Goal: Transaction & Acquisition: Purchase product/service

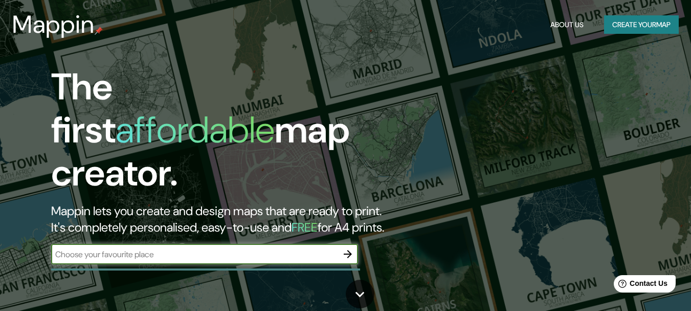
click at [200, 248] on input "text" at bounding box center [194, 254] width 287 height 12
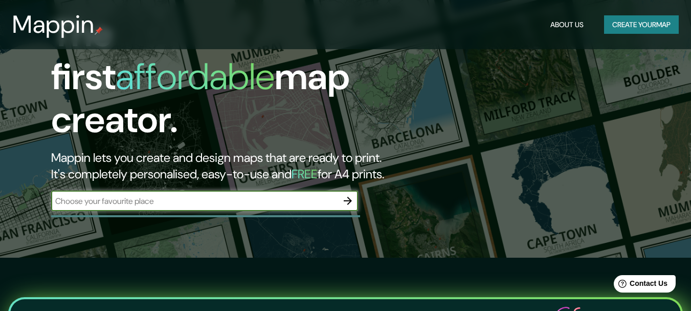
scroll to position [51, 0]
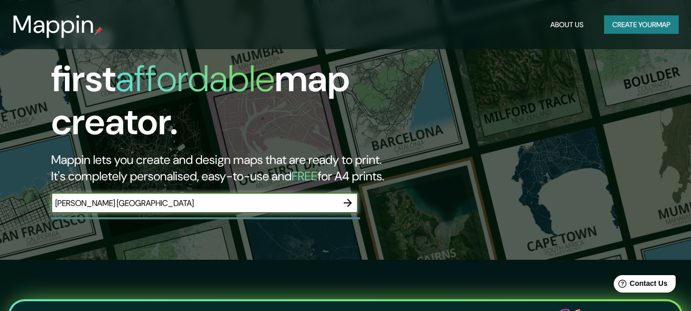
type input "[PERSON_NAME] [GEOGRAPHIC_DATA]"
click at [348, 198] on icon "button" at bounding box center [348, 203] width 12 height 12
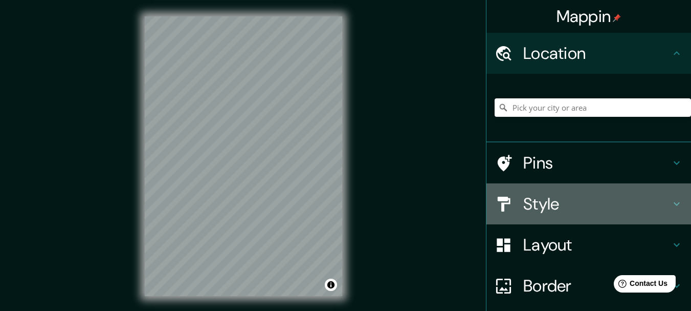
click at [529, 210] on h4 "Style" at bounding box center [597, 203] width 147 height 20
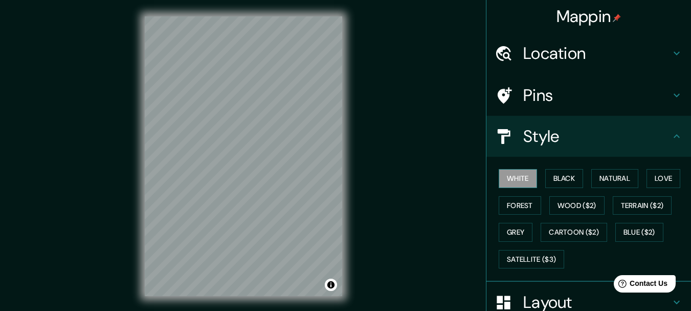
click at [515, 177] on button "White" at bounding box center [518, 178] width 38 height 19
click at [524, 199] on button "Forest" at bounding box center [520, 205] width 42 height 19
click at [556, 171] on button "Black" at bounding box center [565, 178] width 38 height 19
click at [563, 194] on div "White Black Natural Love Forest Wood ($2) Terrain ($2) Grey Cartoon ($2) Blue (…" at bounding box center [593, 218] width 197 height 107
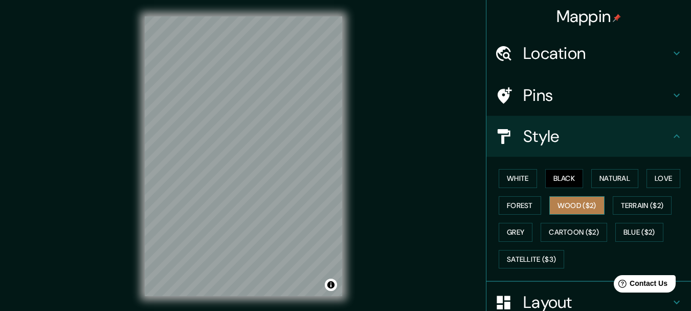
click at [561, 203] on button "Wood ($2)" at bounding box center [577, 205] width 55 height 19
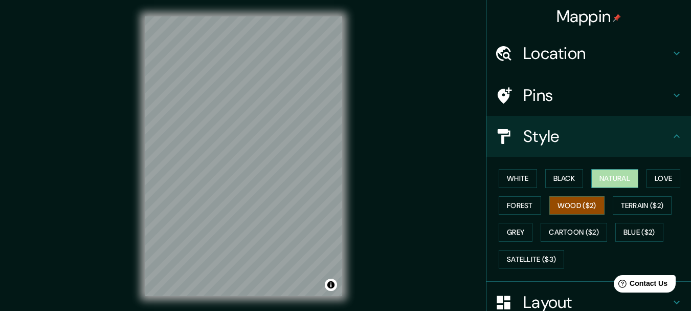
click at [611, 175] on button "Natural" at bounding box center [615, 178] width 47 height 19
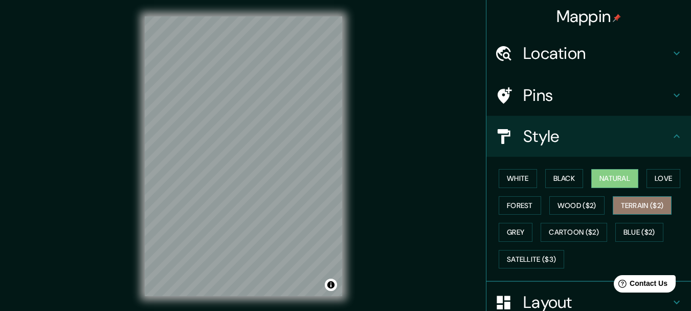
click at [632, 203] on button "Terrain ($2)" at bounding box center [642, 205] width 59 height 19
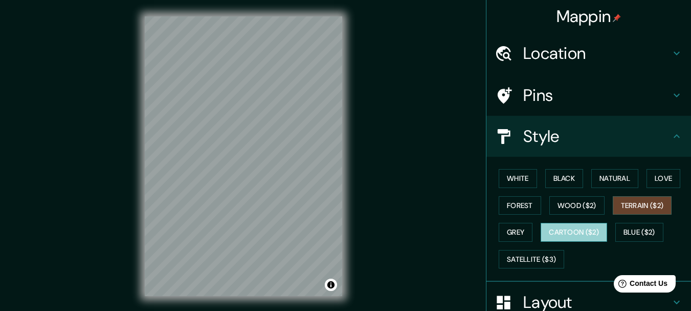
click at [562, 232] on button "Cartoon ($2)" at bounding box center [574, 232] width 67 height 19
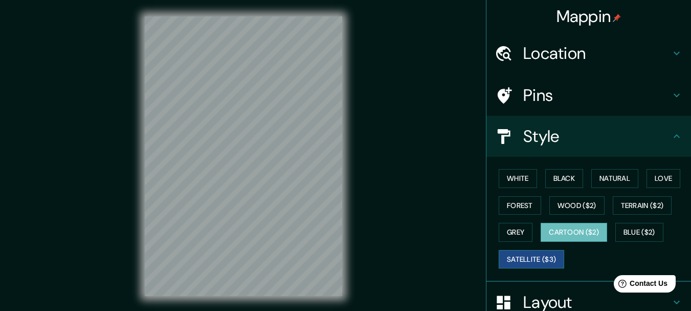
click at [538, 257] on button "Satellite ($3)" at bounding box center [532, 259] width 66 height 19
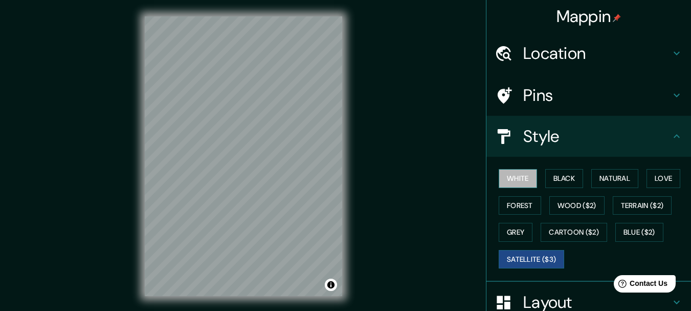
click at [518, 180] on button "White" at bounding box center [518, 178] width 38 height 19
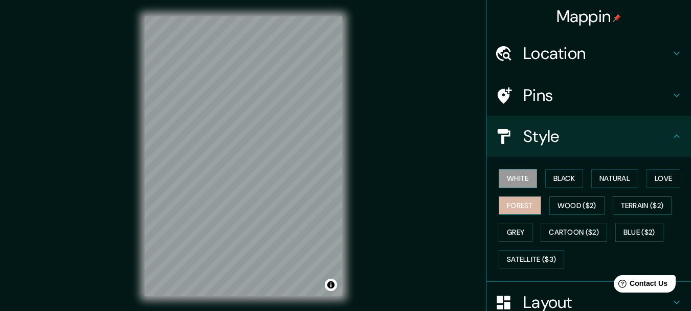
click at [510, 207] on button "Forest" at bounding box center [520, 205] width 42 height 19
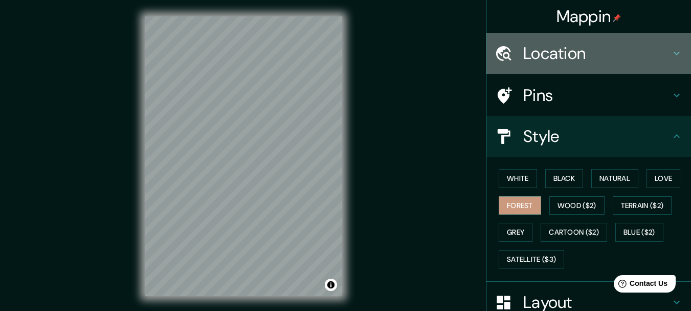
click at [590, 73] on div "Location" at bounding box center [589, 53] width 205 height 41
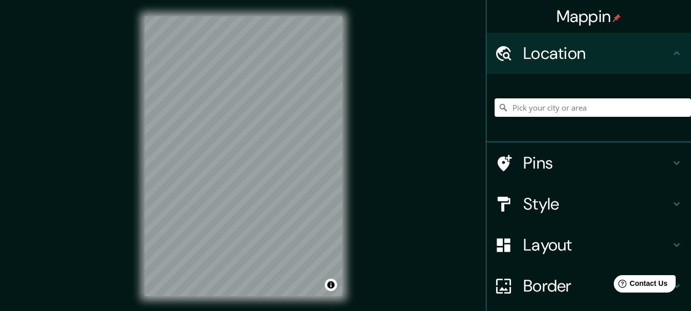
click at [553, 105] on input "Pick your city or area" at bounding box center [593, 107] width 197 height 18
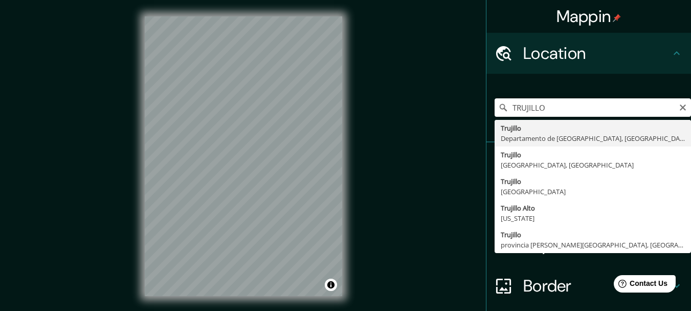
type input "[GEOGRAPHIC_DATA], [GEOGRAPHIC_DATA], [GEOGRAPHIC_DATA]"
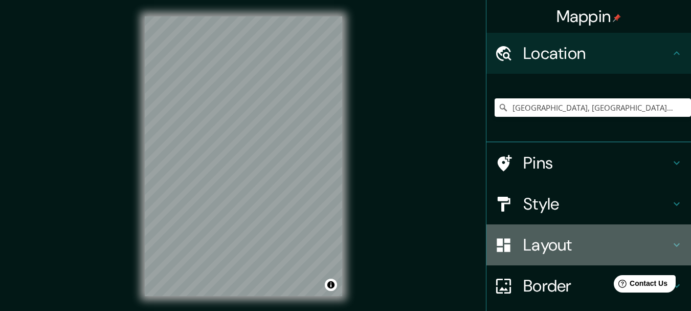
click at [558, 256] on div "Layout" at bounding box center [589, 244] width 205 height 41
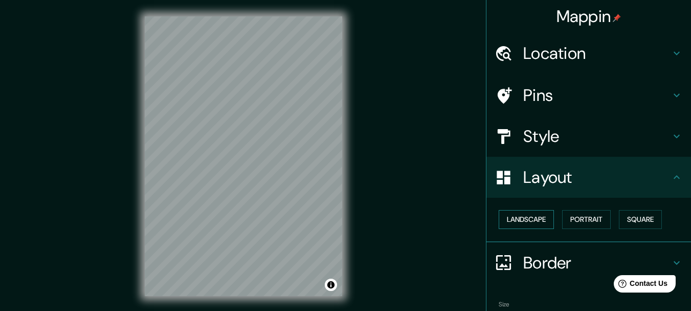
click at [528, 220] on button "Landscape" at bounding box center [526, 219] width 55 height 19
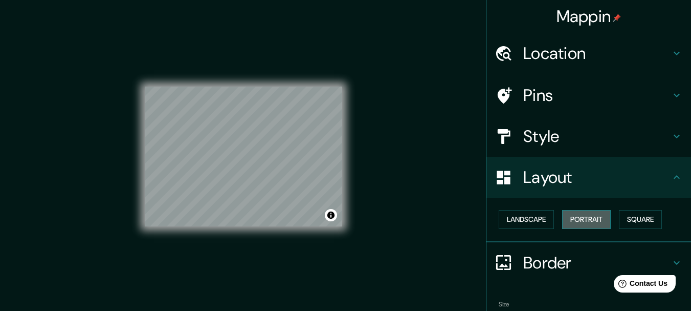
click at [568, 224] on button "Portrait" at bounding box center [587, 219] width 49 height 19
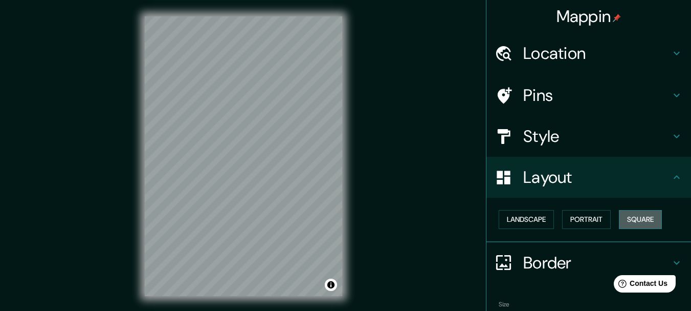
click at [636, 222] on button "Square" at bounding box center [640, 219] width 43 height 19
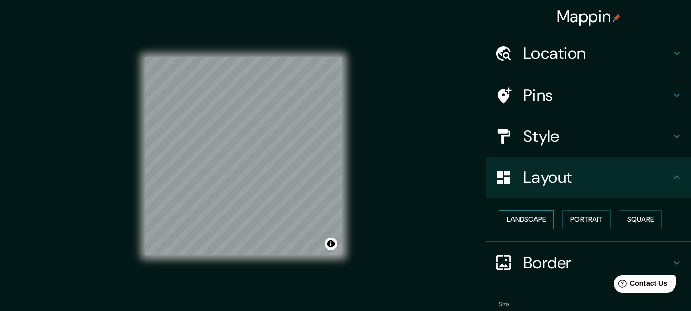
click at [527, 224] on button "Landscape" at bounding box center [526, 219] width 55 height 19
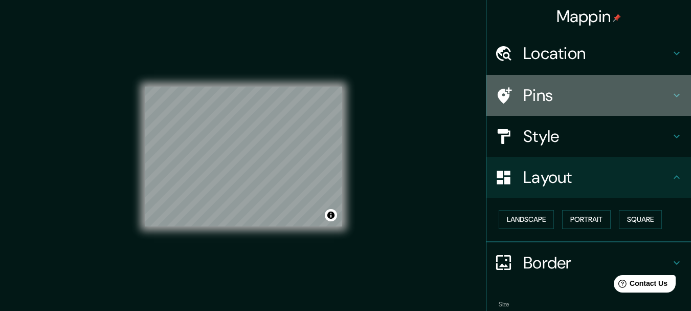
click at [525, 100] on h4 "Pins" at bounding box center [597, 95] width 147 height 20
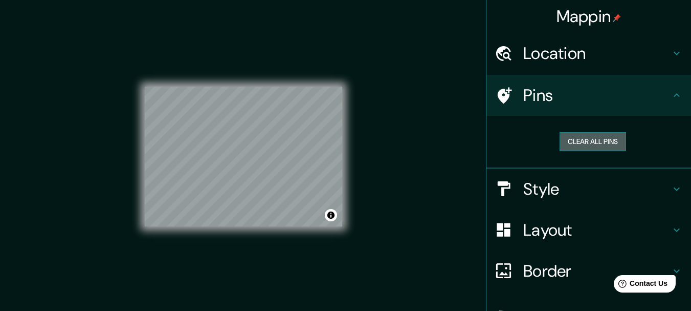
click at [564, 147] on button "Clear all pins" at bounding box center [593, 141] width 67 height 19
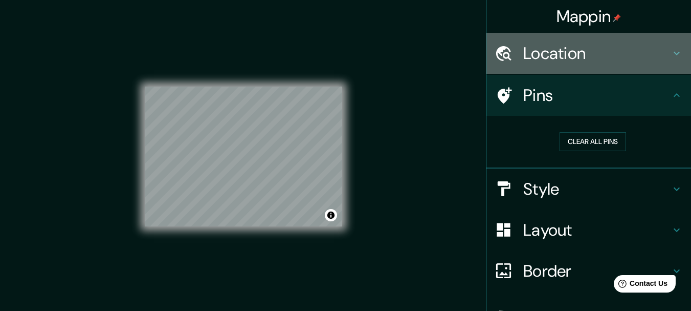
click at [538, 65] on div "Location" at bounding box center [589, 53] width 205 height 41
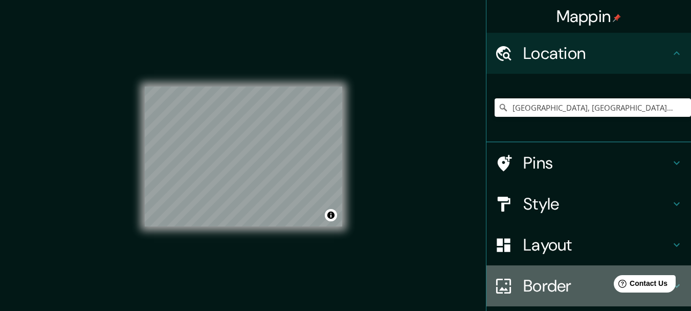
click at [539, 287] on h4 "Border" at bounding box center [597, 285] width 147 height 20
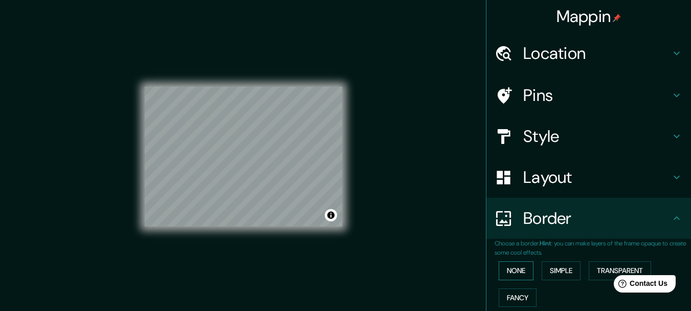
click at [516, 275] on button "None" at bounding box center [516, 270] width 35 height 19
click at [542, 270] on button "Simple" at bounding box center [561, 270] width 39 height 19
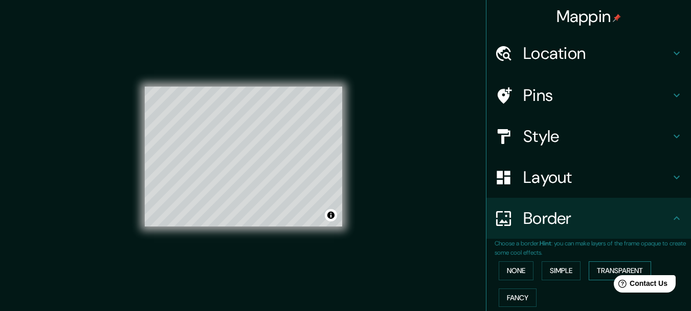
click at [606, 262] on button "Transparent" at bounding box center [620, 270] width 62 height 19
click at [510, 295] on button "Fancy" at bounding box center [518, 297] width 38 height 19
click at [599, 272] on button "Transparent" at bounding box center [620, 270] width 62 height 19
click at [558, 271] on button "Simple" at bounding box center [561, 270] width 39 height 19
click at [501, 272] on button "None" at bounding box center [516, 270] width 35 height 19
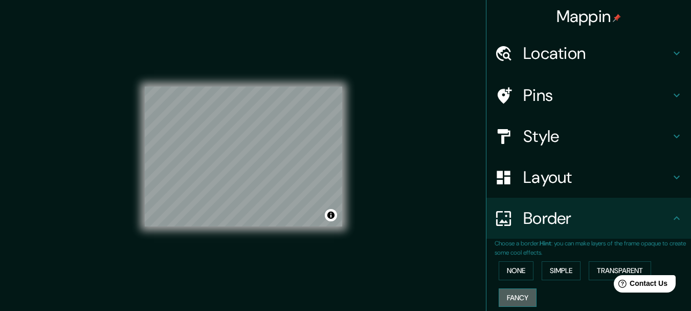
click at [518, 293] on button "Fancy" at bounding box center [518, 297] width 38 height 19
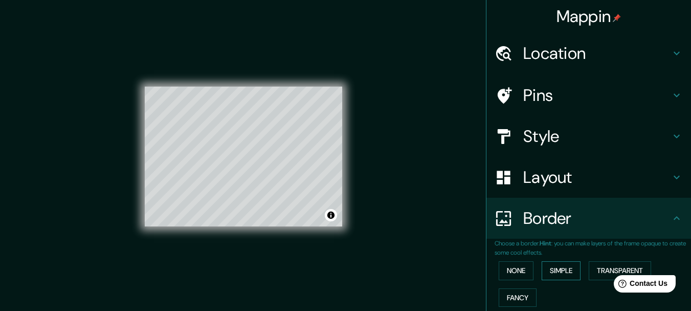
click at [552, 264] on button "Simple" at bounding box center [561, 270] width 39 height 19
click at [599, 271] on button "Transparent" at bounding box center [620, 270] width 62 height 19
click at [510, 292] on button "Fancy" at bounding box center [518, 297] width 38 height 19
click at [509, 273] on button "None" at bounding box center [516, 270] width 35 height 19
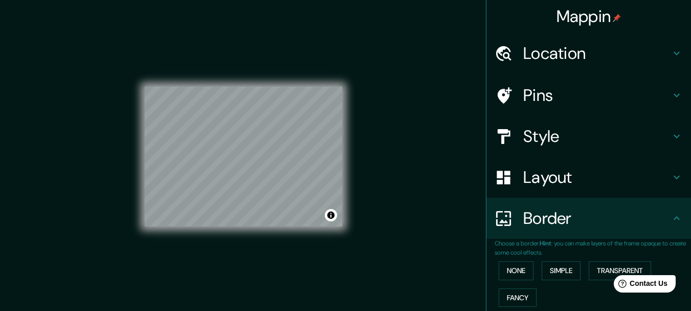
click at [529, 183] on h4 "Layout" at bounding box center [597, 177] width 147 height 20
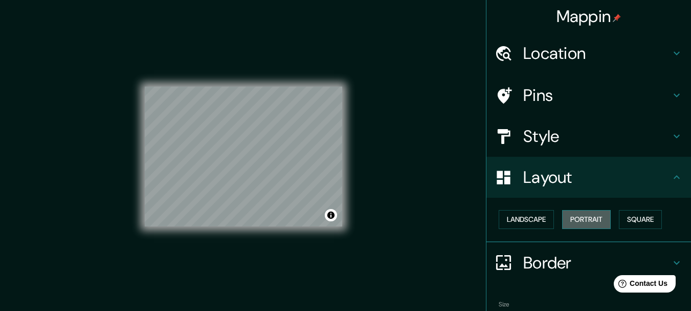
click at [580, 214] on button "Portrait" at bounding box center [587, 219] width 49 height 19
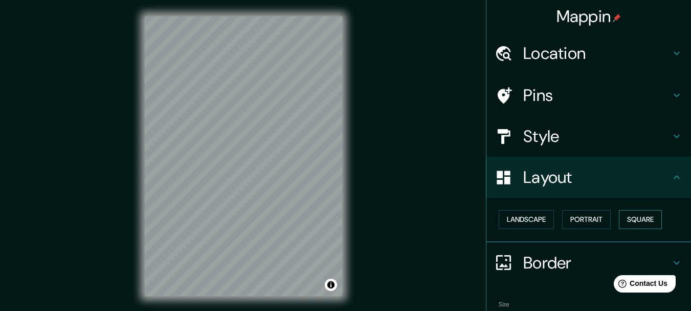
click at [628, 211] on button "Square" at bounding box center [640, 219] width 43 height 19
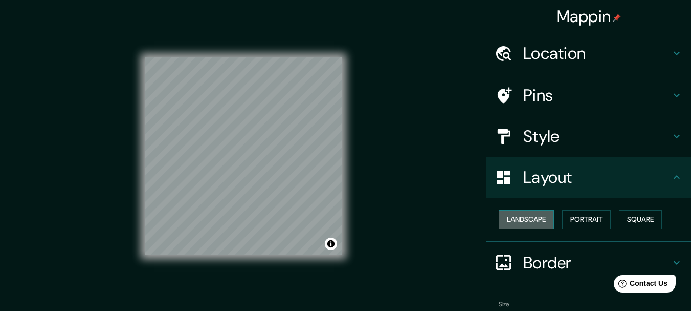
click at [517, 218] on button "Landscape" at bounding box center [526, 219] width 55 height 19
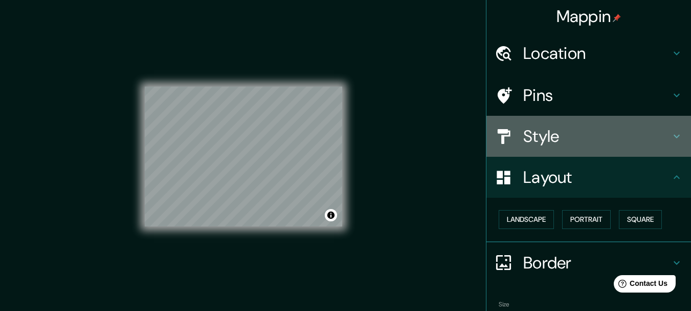
click at [529, 142] on h4 "Style" at bounding box center [597, 136] width 147 height 20
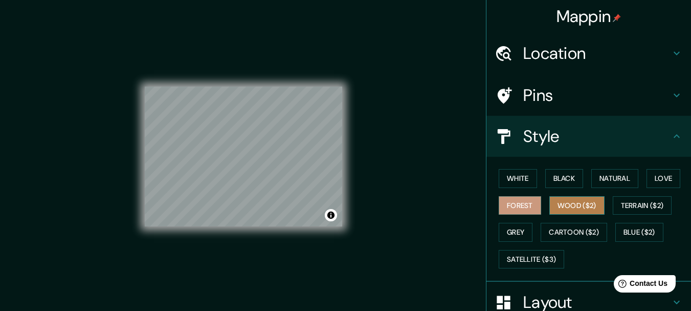
click at [569, 201] on button "Wood ($2)" at bounding box center [577, 205] width 55 height 19
click at [631, 194] on div "White Black Natural Love Forest Wood ($2) Terrain ($2) Grey Cartoon ($2) Blue (…" at bounding box center [593, 218] width 197 height 107
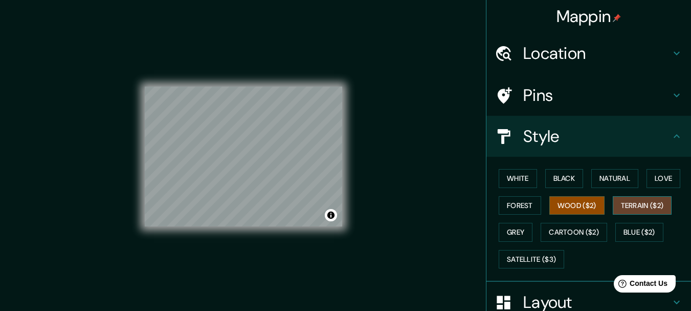
click at [633, 205] on button "Terrain ($2)" at bounding box center [642, 205] width 59 height 19
click at [516, 224] on button "Grey" at bounding box center [516, 232] width 34 height 19
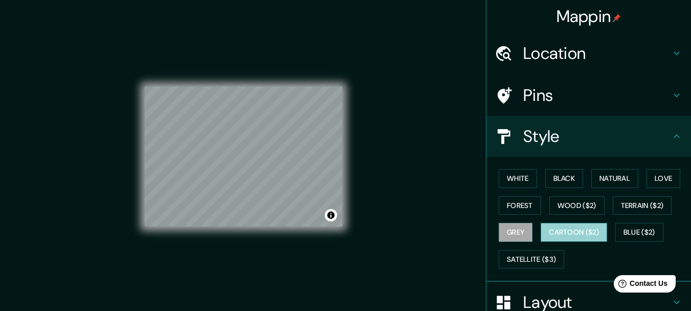
click at [569, 231] on button "Cartoon ($2)" at bounding box center [574, 232] width 67 height 19
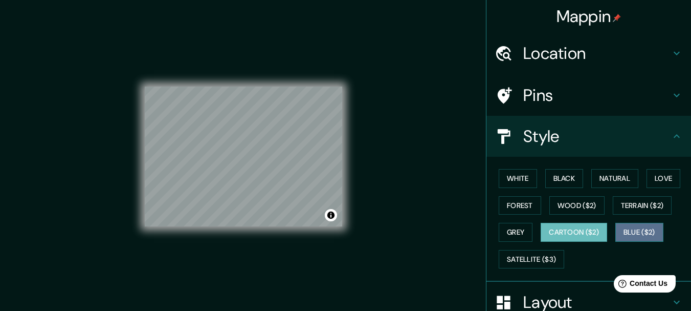
click at [626, 224] on button "Blue ($2)" at bounding box center [640, 232] width 48 height 19
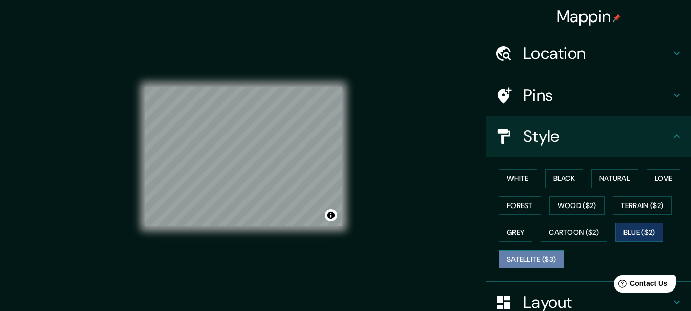
click at [522, 256] on button "Satellite ($3)" at bounding box center [532, 259] width 66 height 19
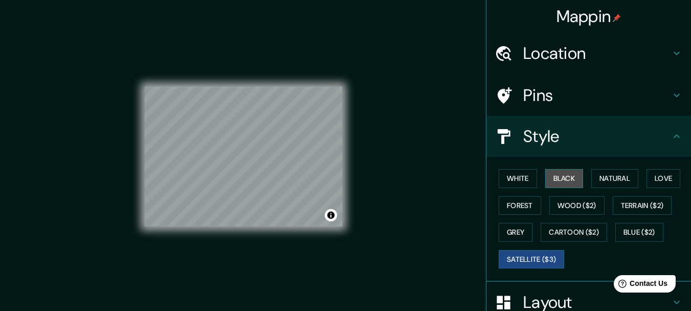
click at [557, 176] on button "Black" at bounding box center [565, 178] width 38 height 19
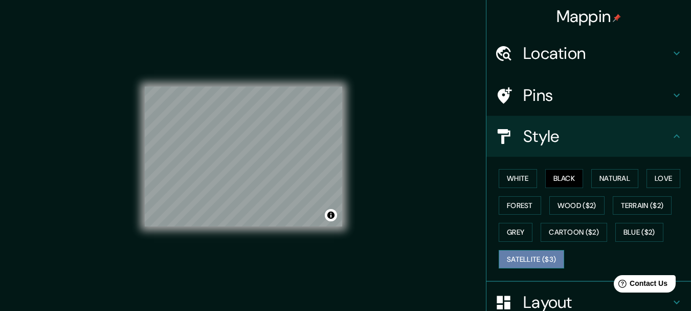
click at [515, 252] on button "Satellite ($3)" at bounding box center [532, 259] width 66 height 19
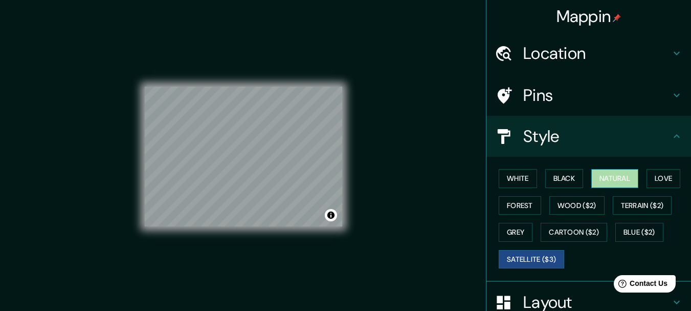
click at [598, 173] on button "Natural" at bounding box center [615, 178] width 47 height 19
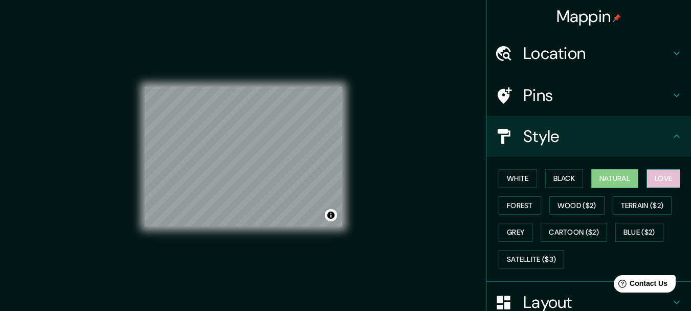
click at [666, 173] on button "Love" at bounding box center [664, 178] width 34 height 19
click at [567, 176] on button "Black" at bounding box center [565, 178] width 38 height 19
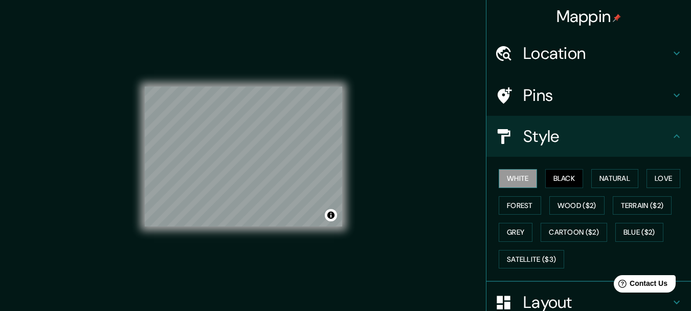
click at [525, 174] on button "White" at bounding box center [518, 178] width 38 height 19
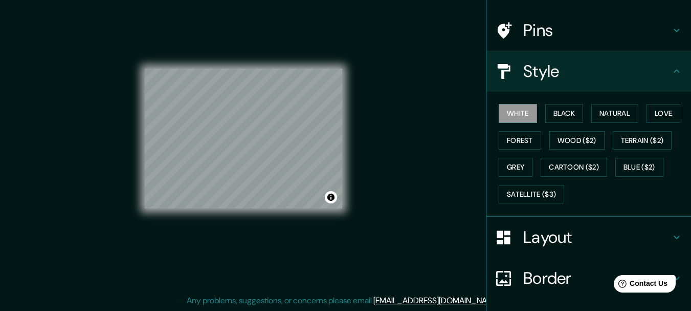
scroll to position [138, 0]
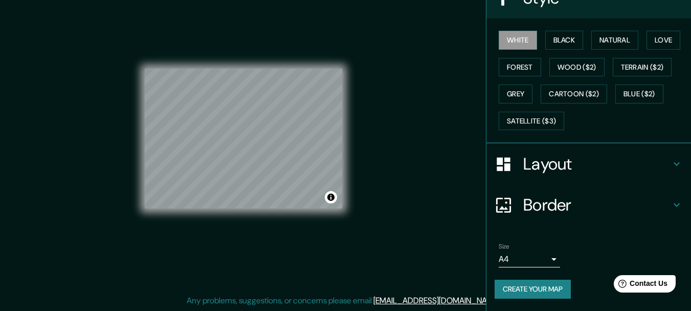
click at [511, 291] on button "Create your map" at bounding box center [533, 288] width 76 height 19
click at [527, 280] on div "Create your map" at bounding box center [589, 288] width 188 height 19
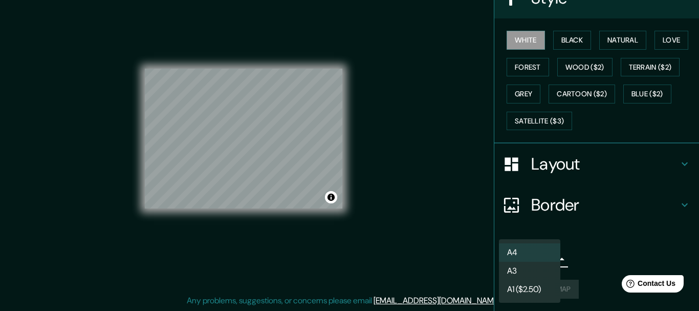
click at [534, 260] on body "Mappin Location [GEOGRAPHIC_DATA], [GEOGRAPHIC_DATA], [GEOGRAPHIC_DATA] Pins St…" at bounding box center [349, 137] width 699 height 311
click at [436, 257] on div at bounding box center [349, 155] width 699 height 311
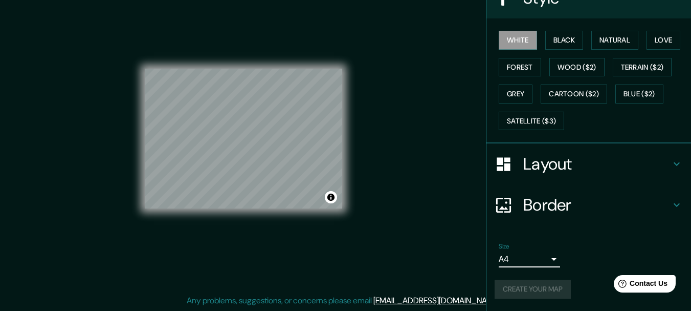
click at [515, 282] on div "Create your map" at bounding box center [589, 288] width 188 height 19
click at [526, 288] on button "Create your map" at bounding box center [533, 288] width 76 height 19
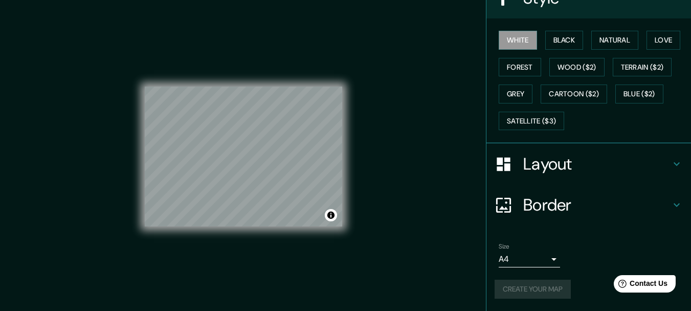
scroll to position [18, 0]
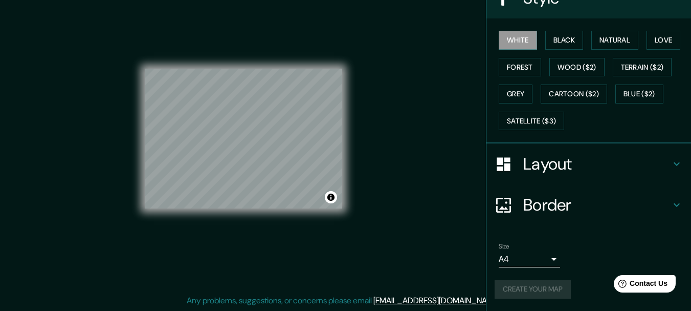
click at [507, 284] on div "Create your map" at bounding box center [589, 288] width 188 height 19
click at [505, 289] on div "Create your map" at bounding box center [589, 288] width 188 height 19
click at [511, 285] on button "Create your map" at bounding box center [533, 288] width 76 height 19
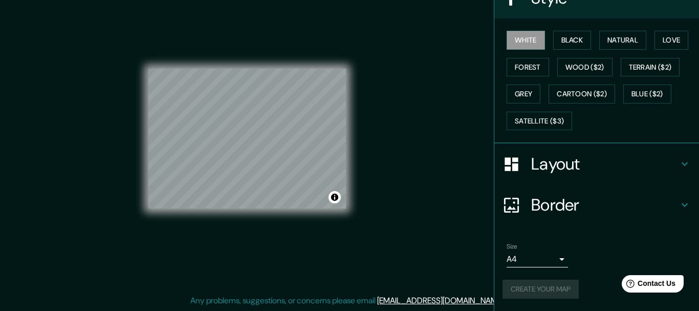
click at [523, 258] on body "Mappin Location [GEOGRAPHIC_DATA], [GEOGRAPHIC_DATA], [GEOGRAPHIC_DATA] Pins St…" at bounding box center [349, 137] width 699 height 311
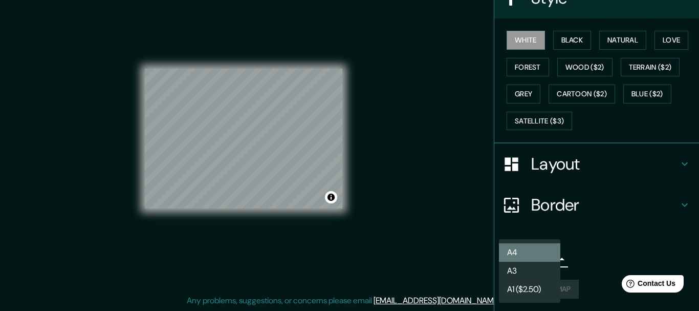
click at [522, 254] on li "A4" at bounding box center [529, 252] width 61 height 18
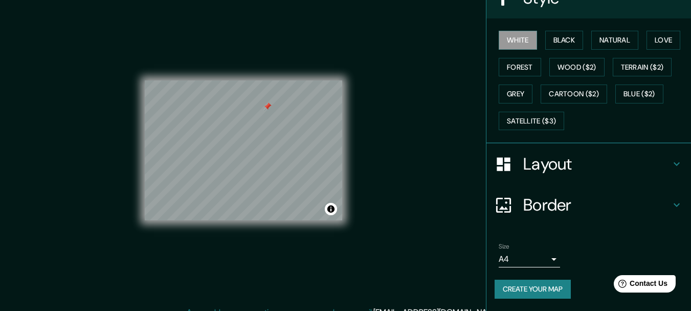
scroll to position [0, 0]
